Goal: Ask a question

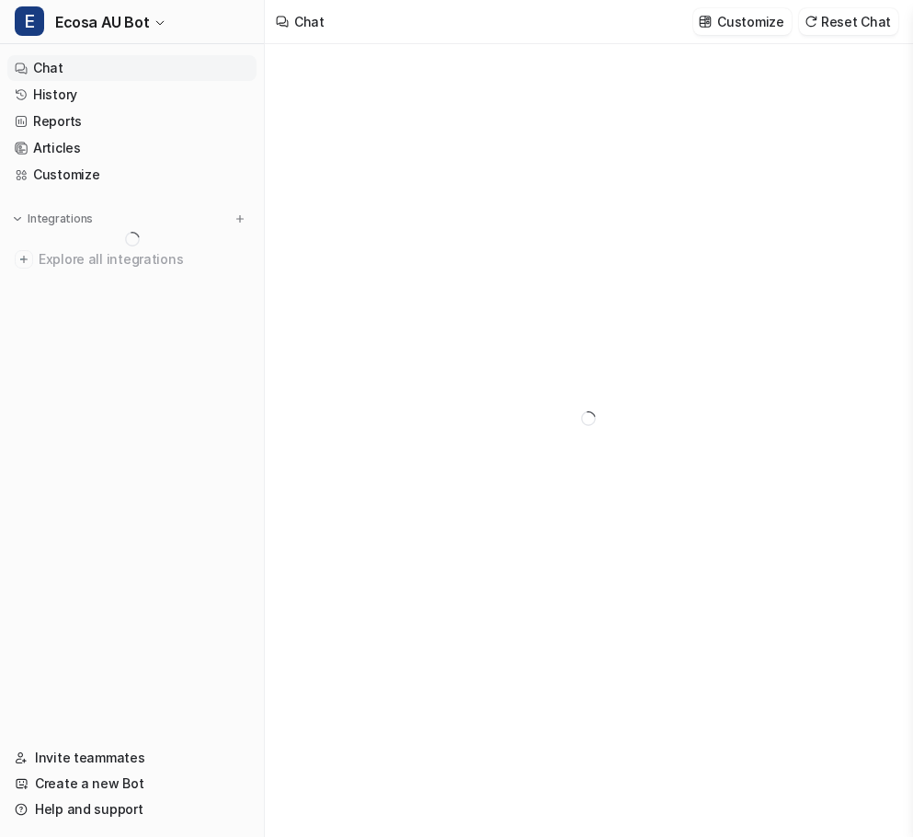
type textarea "**********"
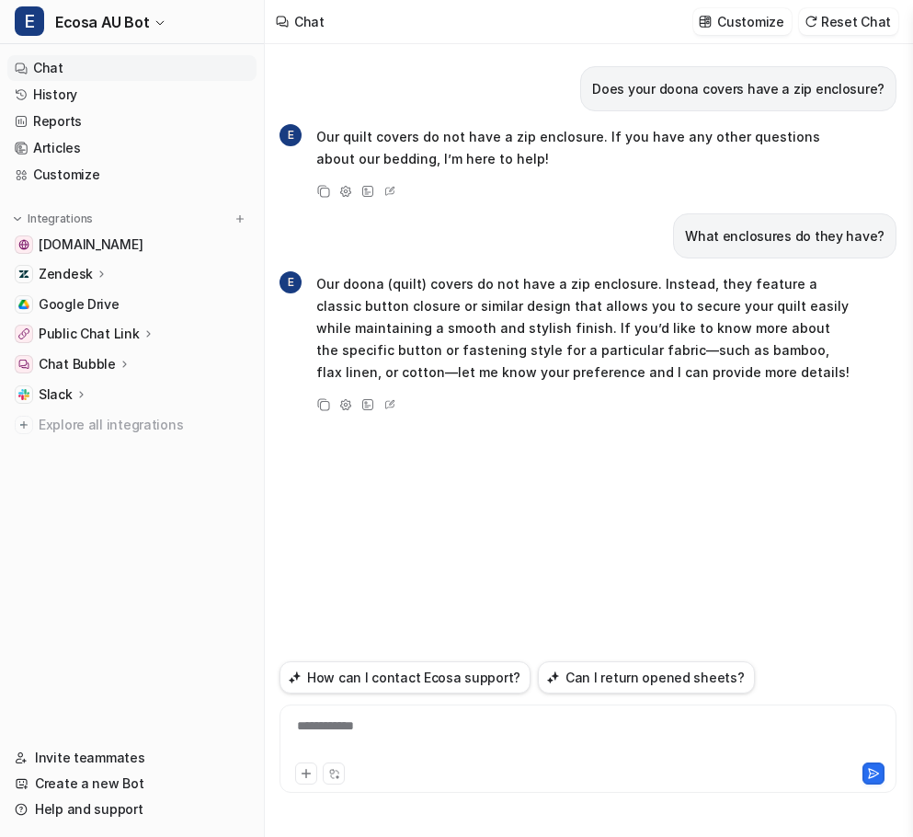
click at [675, 89] on p "Does your doona covers have a zip enclosure?" at bounding box center [738, 89] width 292 height 22
